Goal: Information Seeking & Learning: Learn about a topic

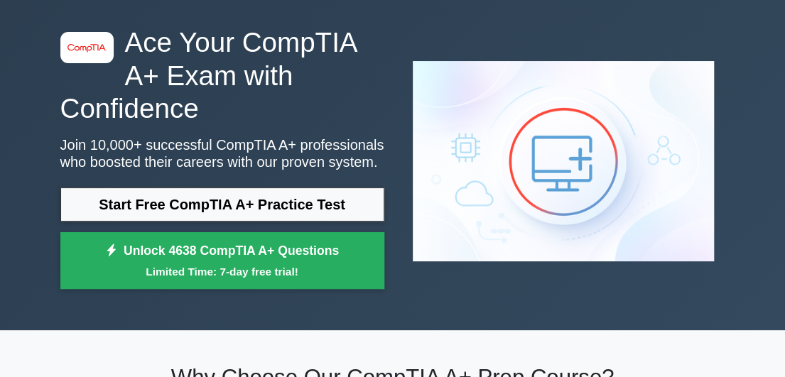
scroll to position [58, 0]
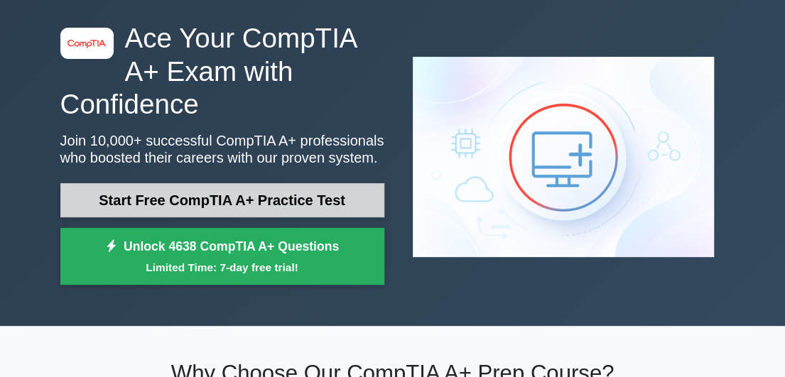
click at [269, 200] on link "Start Free CompTIA A+ Practice Test" at bounding box center [222, 200] width 324 height 34
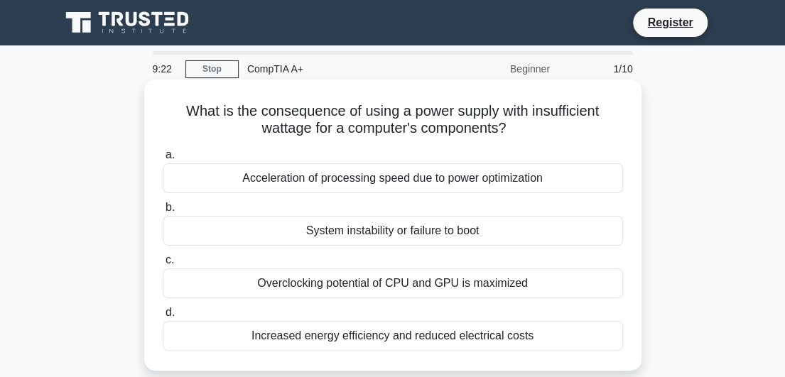
click at [229, 234] on div "System instability or failure to boot" at bounding box center [393, 231] width 460 height 30
click at [163, 212] on input "b. System instability or failure to boot" at bounding box center [163, 207] width 0 height 9
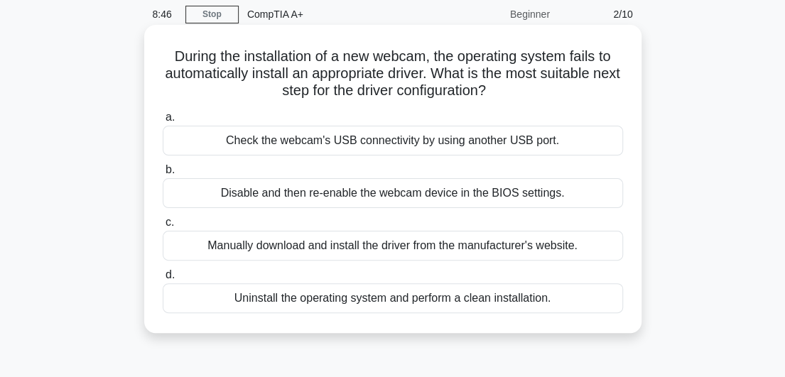
scroll to position [54, 0]
click at [220, 246] on div "Manually download and install the driver from the manufacturer's website." at bounding box center [393, 247] width 460 height 30
click at [163, 228] on input "c. Manually download and install the driver from the manufacturer's website." at bounding box center [163, 223] width 0 height 9
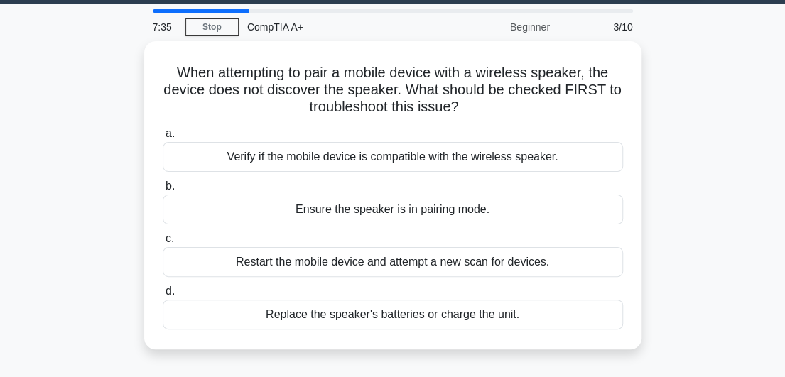
scroll to position [44, 0]
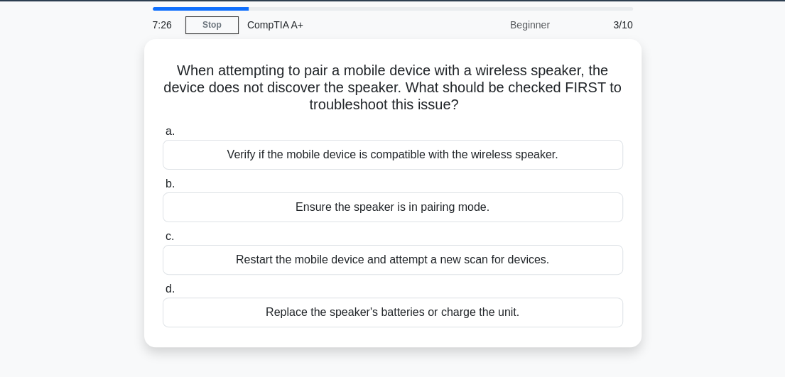
click at [90, 241] on div "When attempting to pair a mobile device with a wireless speaker, the device doe…" at bounding box center [393, 201] width 682 height 325
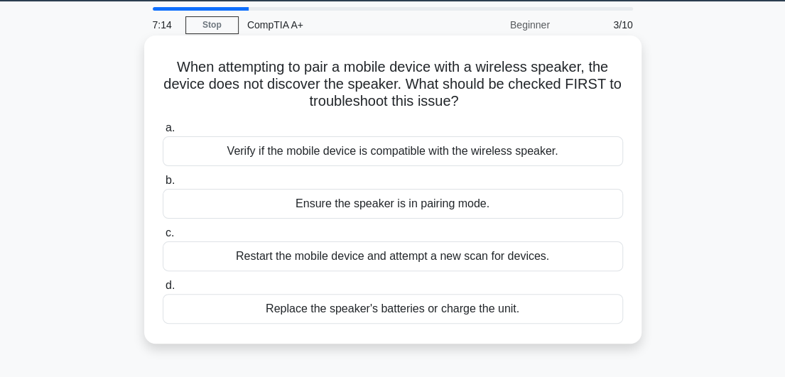
click at [229, 151] on div "Verify if the mobile device is compatible with the wireless speaker." at bounding box center [393, 151] width 460 height 30
click at [163, 133] on input "a. Verify if the mobile device is compatible with the wireless speaker." at bounding box center [163, 128] width 0 height 9
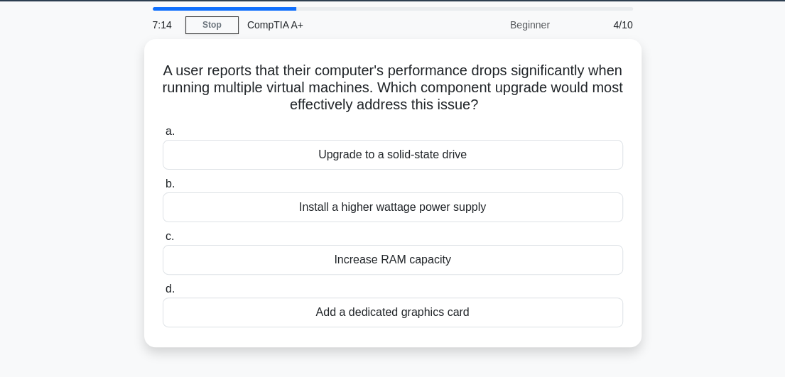
scroll to position [0, 0]
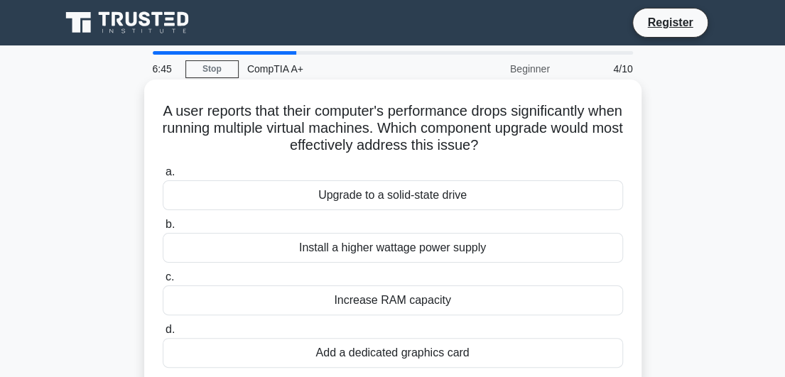
click at [280, 308] on div "Increase RAM capacity" at bounding box center [393, 300] width 460 height 30
click at [163, 282] on input "c. Increase RAM capacity" at bounding box center [163, 277] width 0 height 9
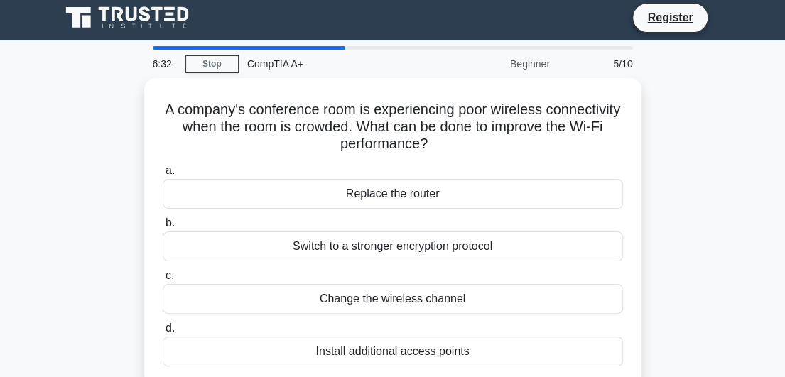
scroll to position [6, 0]
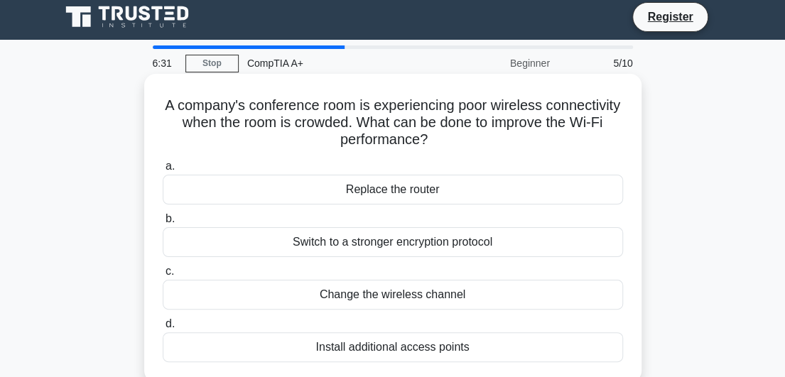
click at [271, 353] on div "Install additional access points" at bounding box center [393, 347] width 460 height 30
click at [163, 329] on input "d. Install additional access points" at bounding box center [163, 324] width 0 height 9
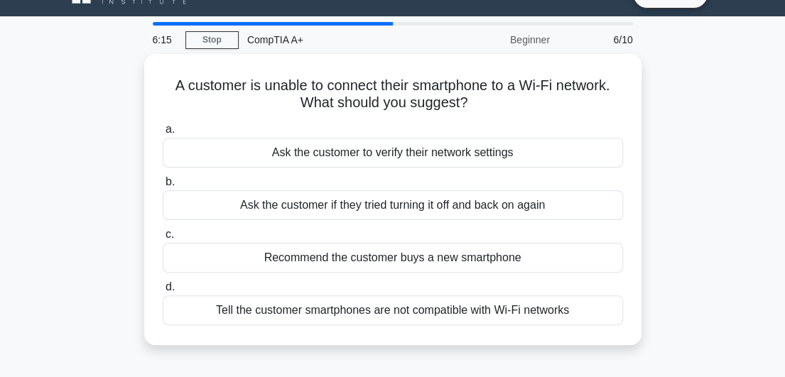
scroll to position [30, 0]
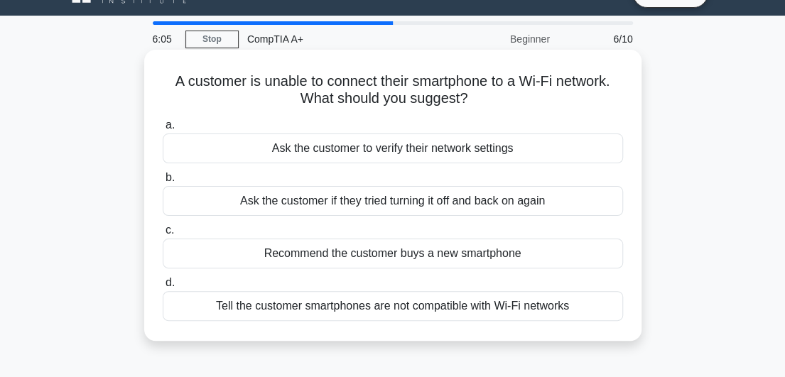
click at [385, 158] on div "Ask the customer to verify their network settings" at bounding box center [393, 149] width 460 height 30
click at [163, 130] on input "a. Ask the customer to verify their network settings" at bounding box center [163, 125] width 0 height 9
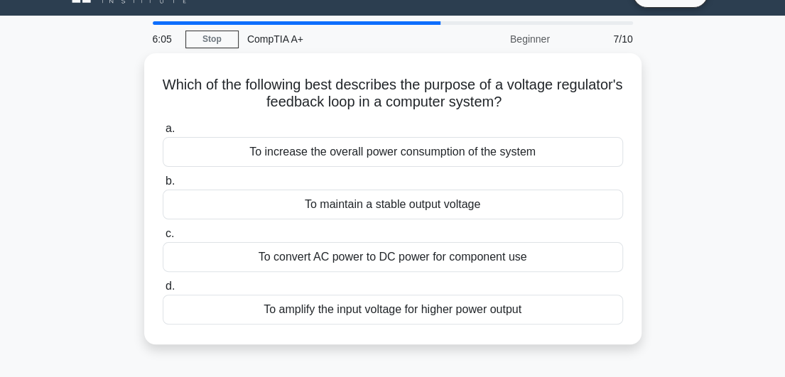
scroll to position [0, 0]
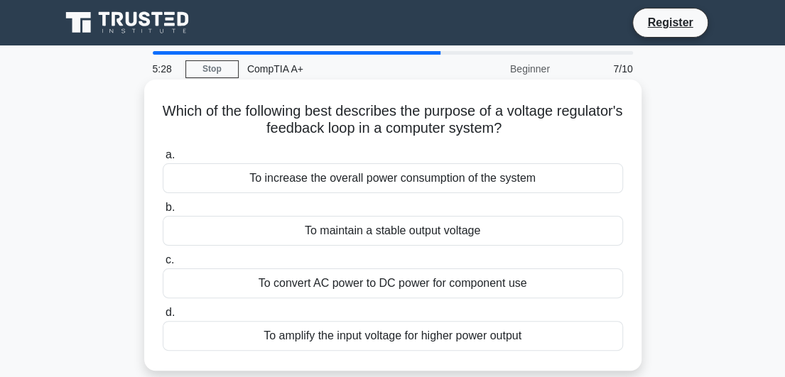
click at [364, 234] on div "To maintain a stable output voltage" at bounding box center [393, 231] width 460 height 30
click at [163, 212] on input "b. To maintain a stable output voltage" at bounding box center [163, 207] width 0 height 9
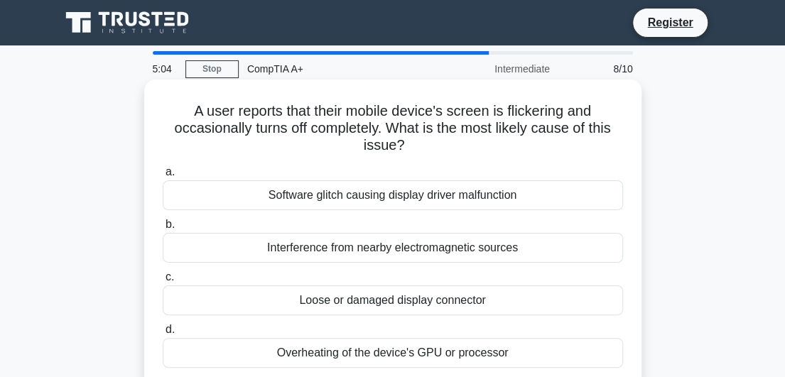
click at [339, 309] on div "Loose or damaged display connector" at bounding box center [393, 300] width 460 height 30
click at [163, 282] on input "c. Loose or damaged display connector" at bounding box center [163, 277] width 0 height 9
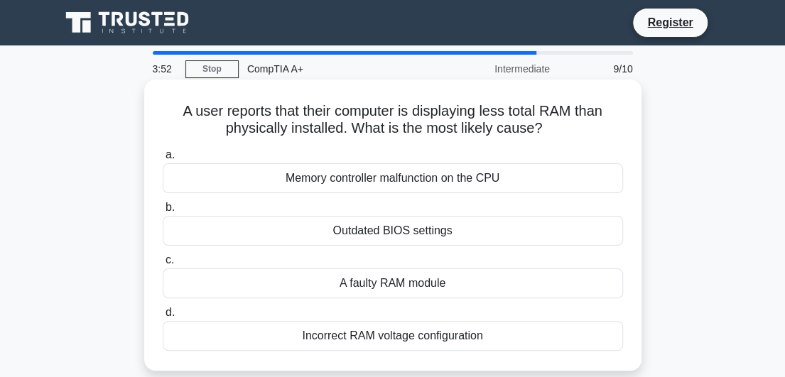
click at [256, 177] on div "Memory controller malfunction on the CPU" at bounding box center [393, 178] width 460 height 30
click at [163, 160] on input "a. Memory controller malfunction on the CPU" at bounding box center [163, 155] width 0 height 9
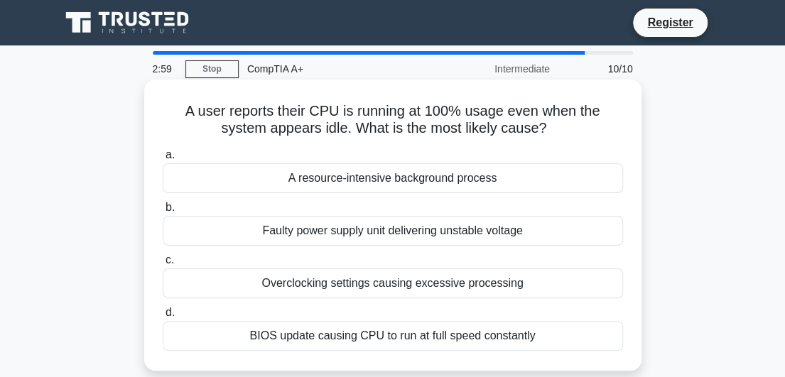
click at [253, 208] on label "b. Faulty power supply unit delivering unstable voltage" at bounding box center [393, 222] width 460 height 47
click at [163, 208] on input "b. Faulty power supply unit delivering unstable voltage" at bounding box center [163, 207] width 0 height 9
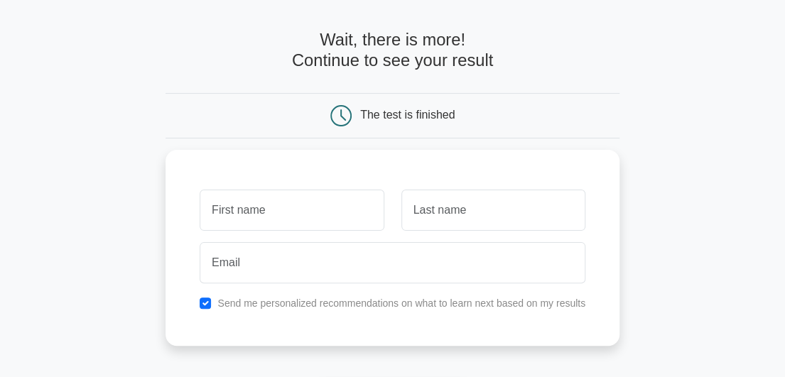
scroll to position [50, 0]
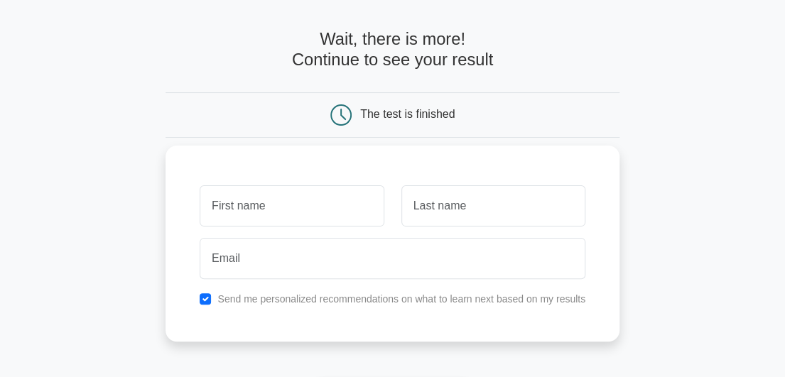
click at [243, 207] on input "text" at bounding box center [292, 205] width 184 height 41
type input "Rokeya"
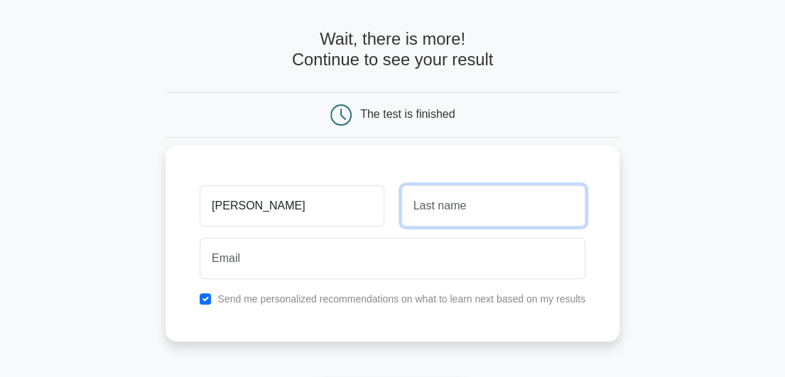
click at [437, 207] on input "text" at bounding box center [493, 205] width 184 height 41
type input "Khan"
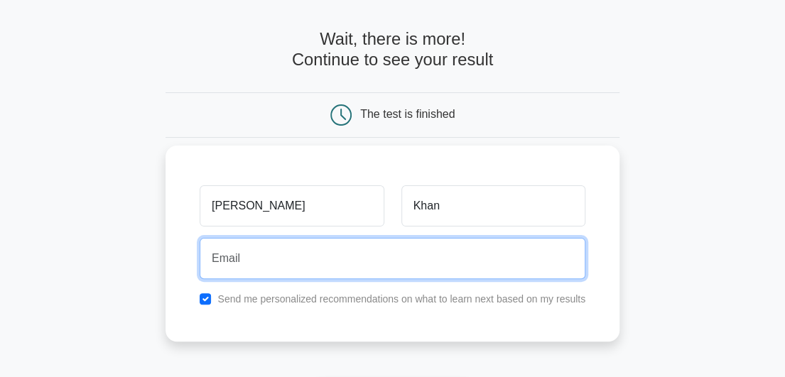
click at [283, 271] on input "email" at bounding box center [393, 258] width 386 height 41
type input "rokeya.khaleque@gmail.com"
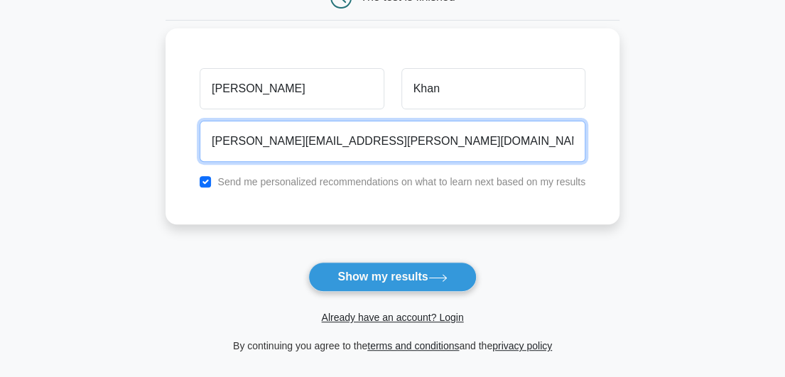
scroll to position [171, 0]
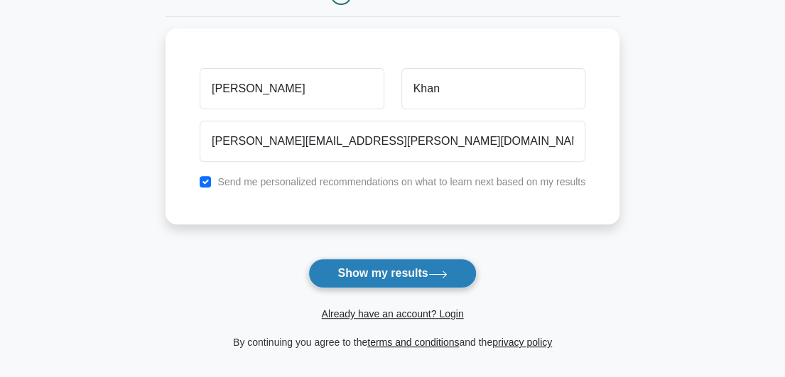
click at [374, 270] on button "Show my results" at bounding box center [392, 273] width 168 height 30
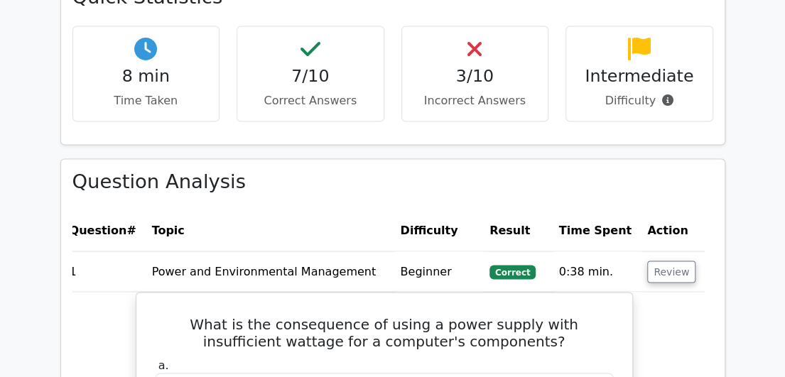
scroll to position [944, 0]
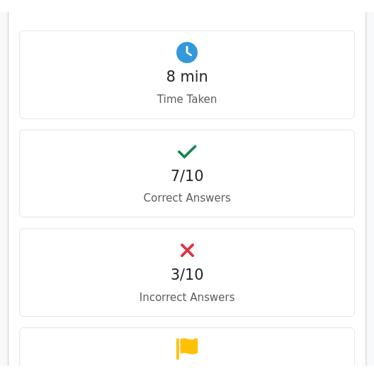
scroll to position [1211, 0]
